Goal: Transaction & Acquisition: Download file/media

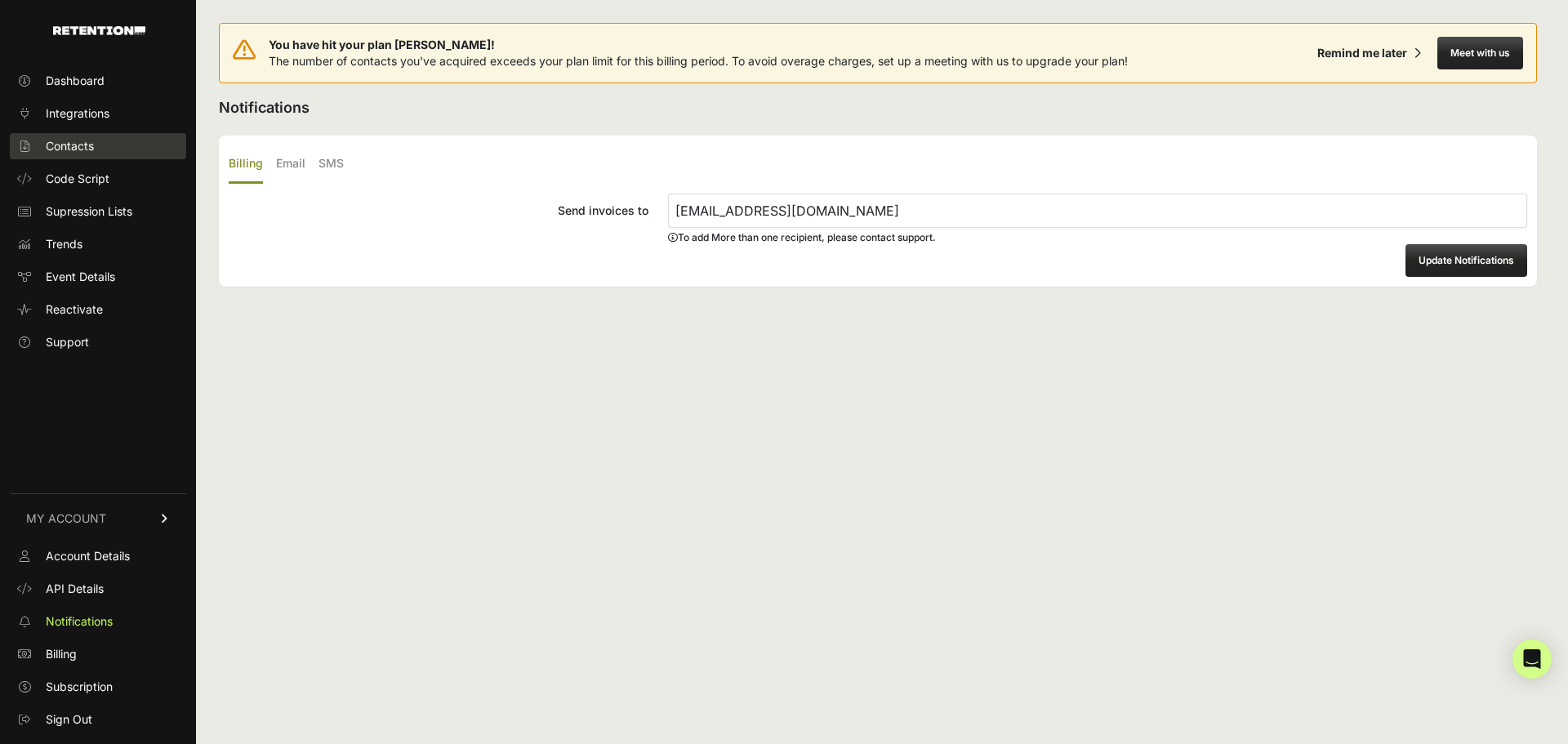
click at [80, 140] on span "Contacts" at bounding box center [69, 146] width 48 height 16
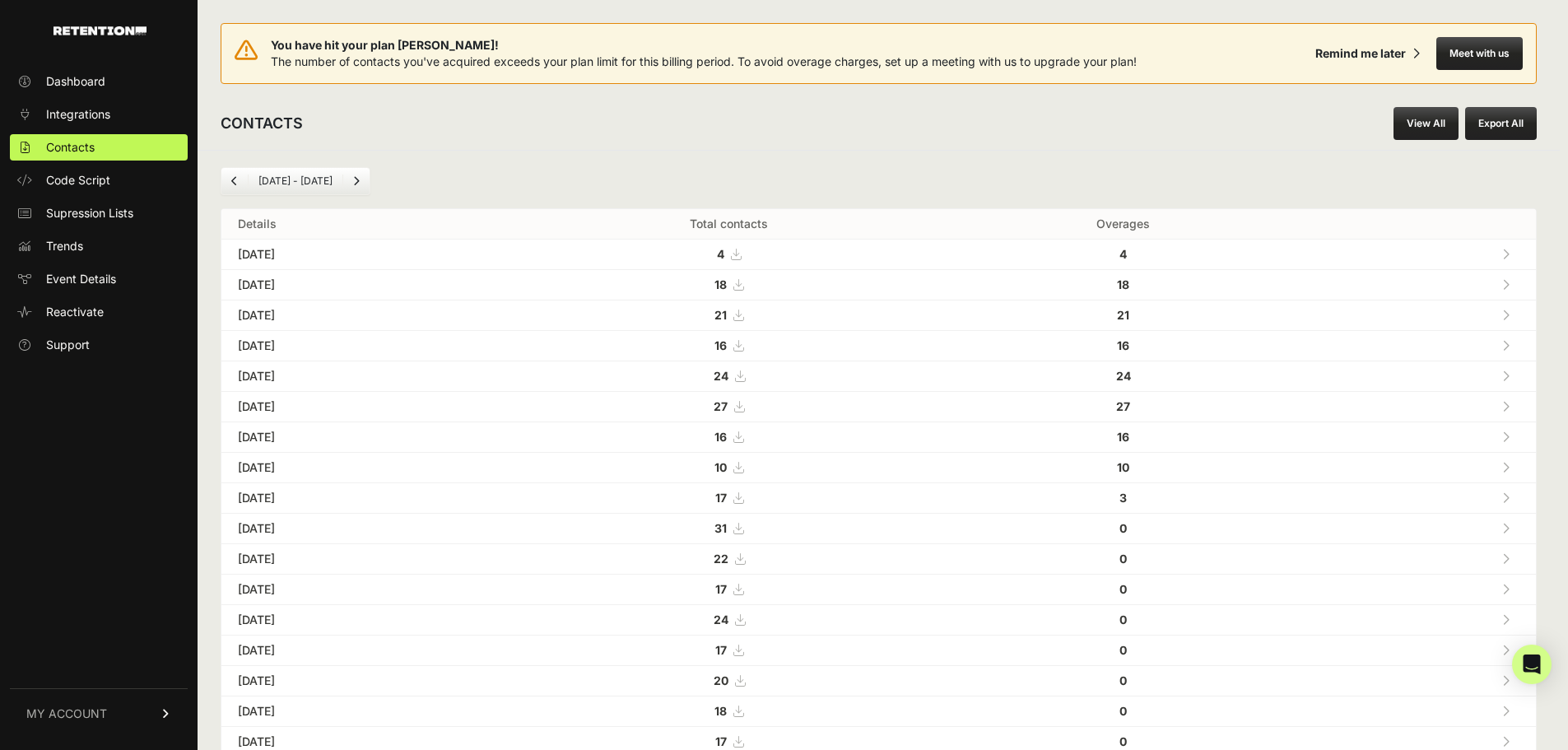
click at [743, 430] on span "16" at bounding box center [729, 436] width 29 height 14
click at [744, 408] on icon at bounding box center [739, 406] width 10 height 12
click at [745, 374] on icon at bounding box center [740, 376] width 10 height 12
click at [743, 345] on icon at bounding box center [738, 346] width 10 height 12
click at [743, 310] on icon at bounding box center [738, 315] width 10 height 12
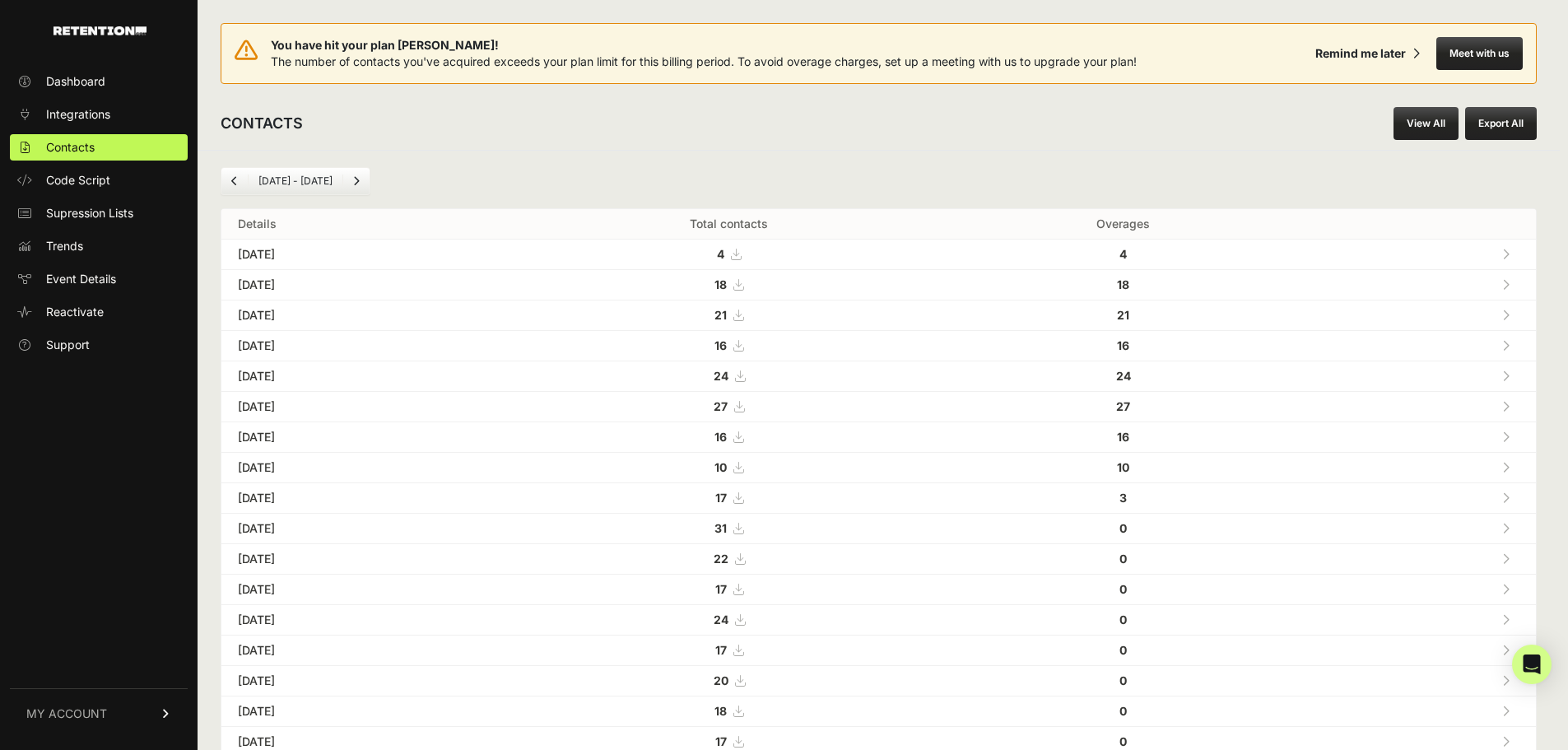
click at [743, 288] on icon at bounding box center [738, 284] width 10 height 12
